Goal: Find contact information: Find contact information

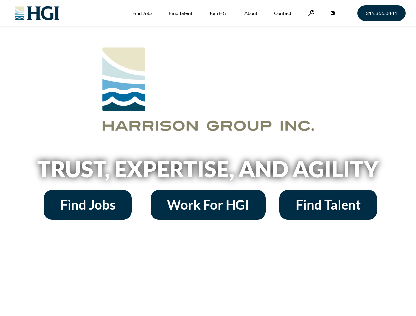
click at [208, 158] on h2 "Trust, Expertise, and Agility" at bounding box center [208, 169] width 376 height 22
click at [310, 13] on link at bounding box center [311, 13] width 7 height 6
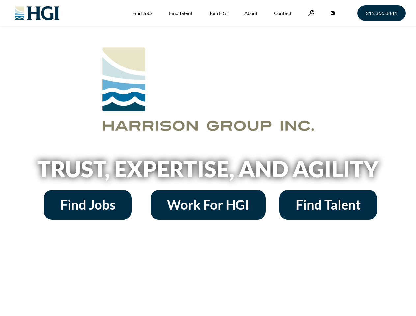
click at [208, 158] on h2 "Trust, Expertise, and Agility" at bounding box center [208, 169] width 376 height 22
click at [310, 13] on link at bounding box center [311, 13] width 7 height 6
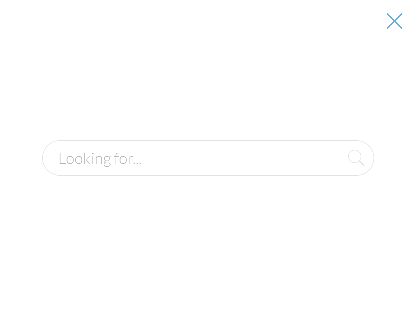
click at [208, 171] on h2 "Trust, Expertise, and Agility" at bounding box center [208, 169] width 376 height 22
